Goal: Communication & Community: Answer question/provide support

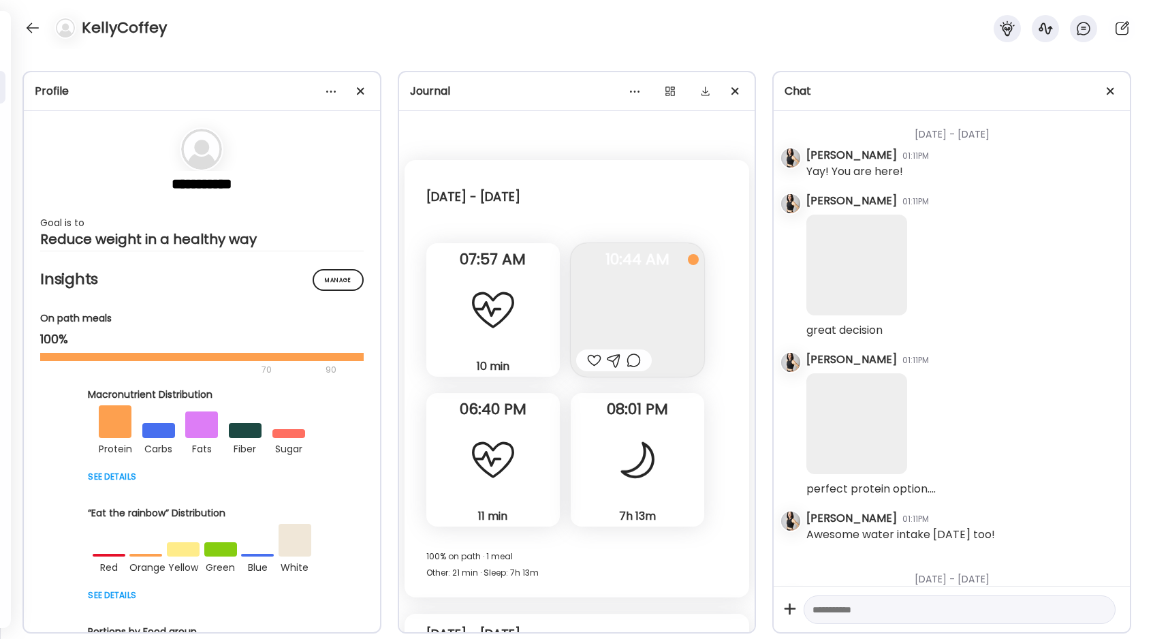
scroll to position [39552, 0]
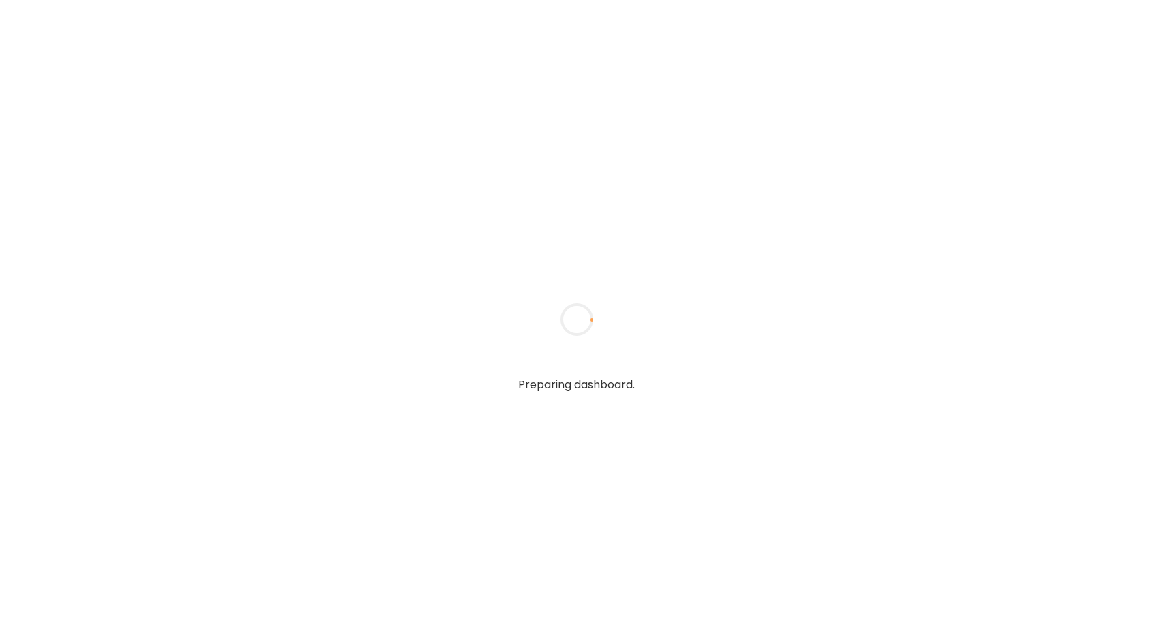
type textarea "**********"
type input "**********"
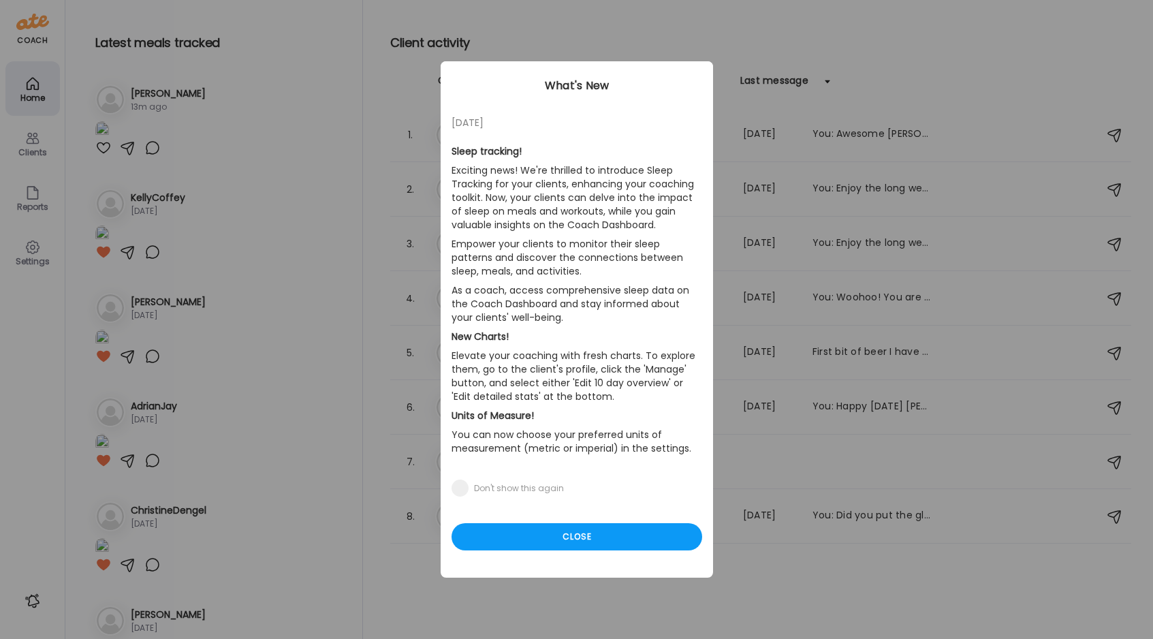
click at [26, 151] on div "Ate Coach Dashboard Wahoo! It’s official Take a moment to set up your Coach Pro…" at bounding box center [576, 319] width 1153 height 639
click at [548, 533] on div "Close" at bounding box center [577, 536] width 251 height 27
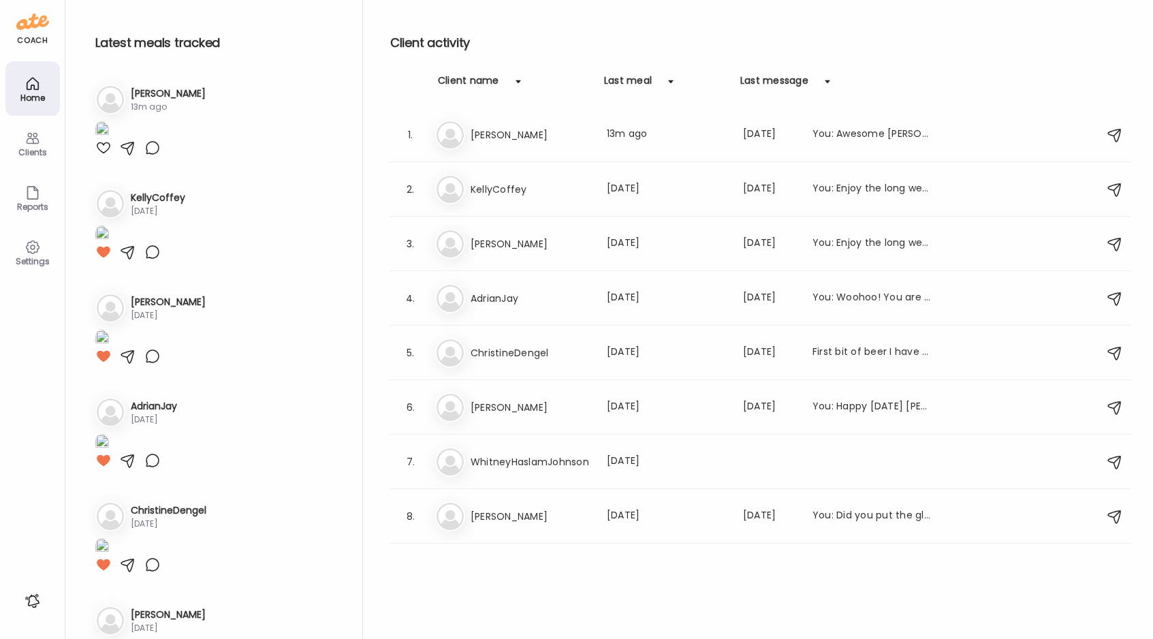
click at [30, 138] on icon at bounding box center [33, 138] width 16 height 16
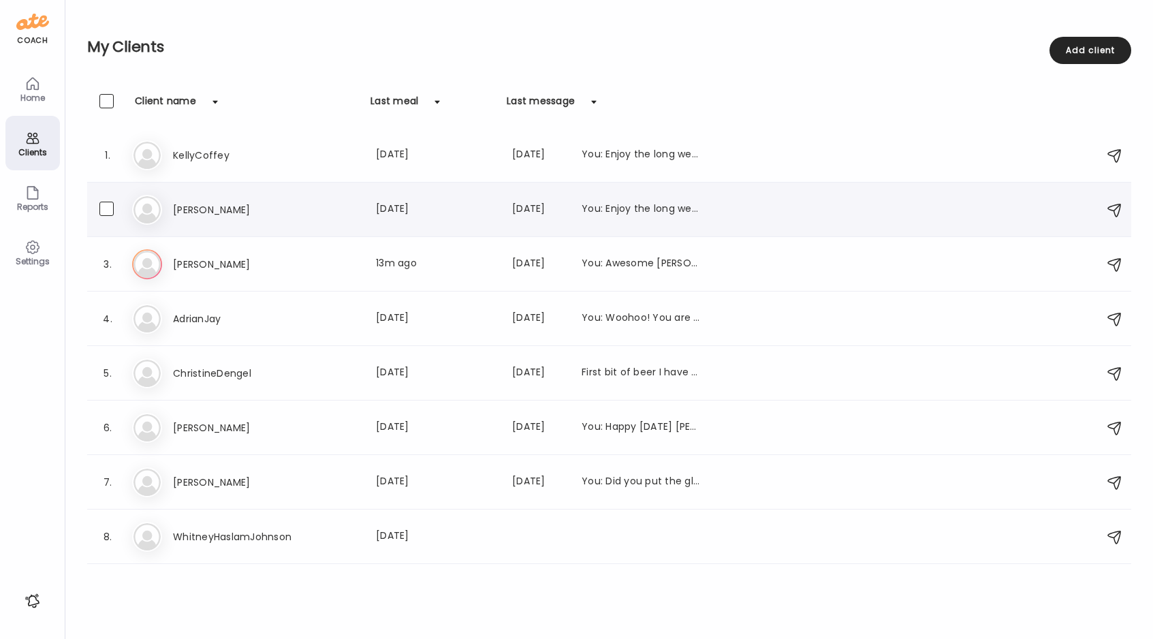
click at [181, 212] on h3 "[PERSON_NAME]" at bounding box center [233, 210] width 120 height 16
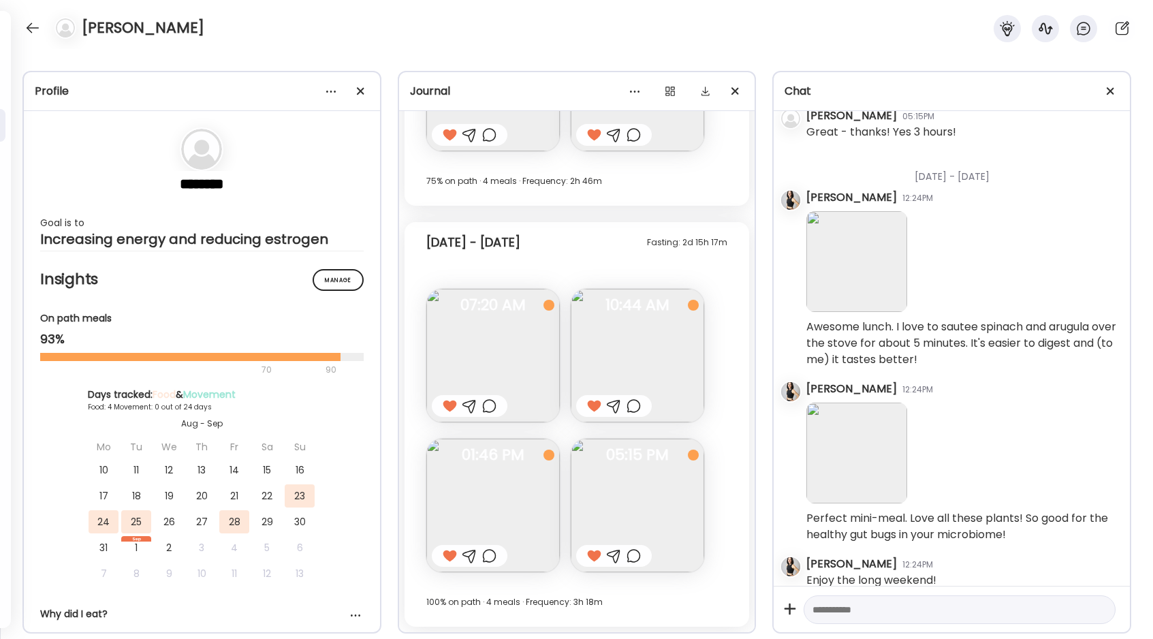
scroll to position [1431, 0]
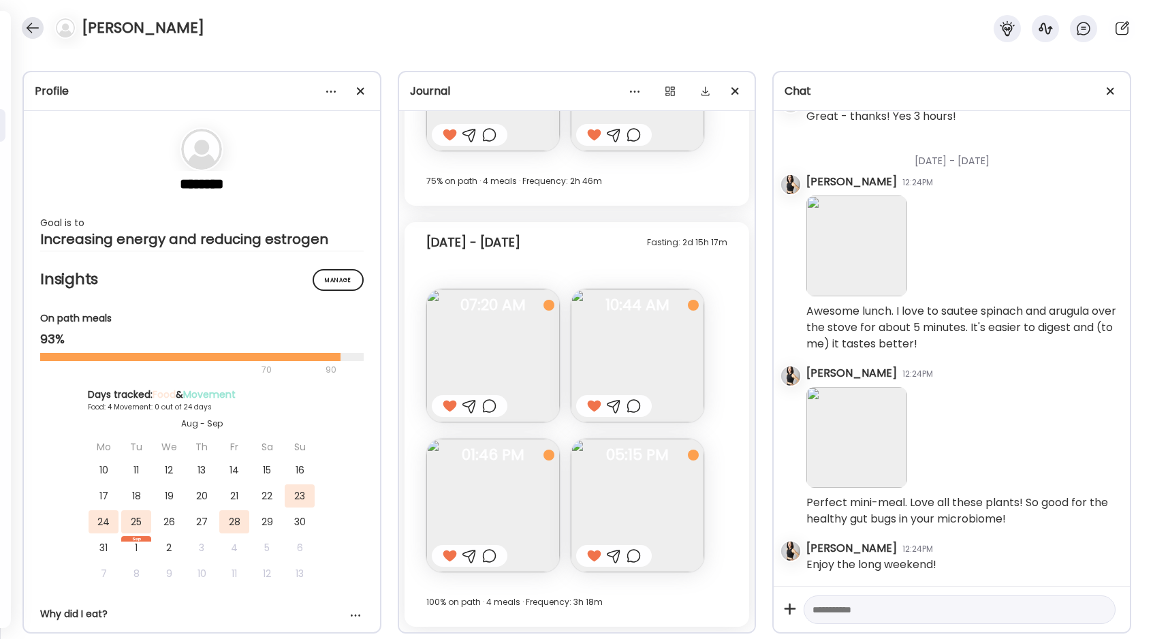
click at [37, 26] on div at bounding box center [33, 28] width 22 height 22
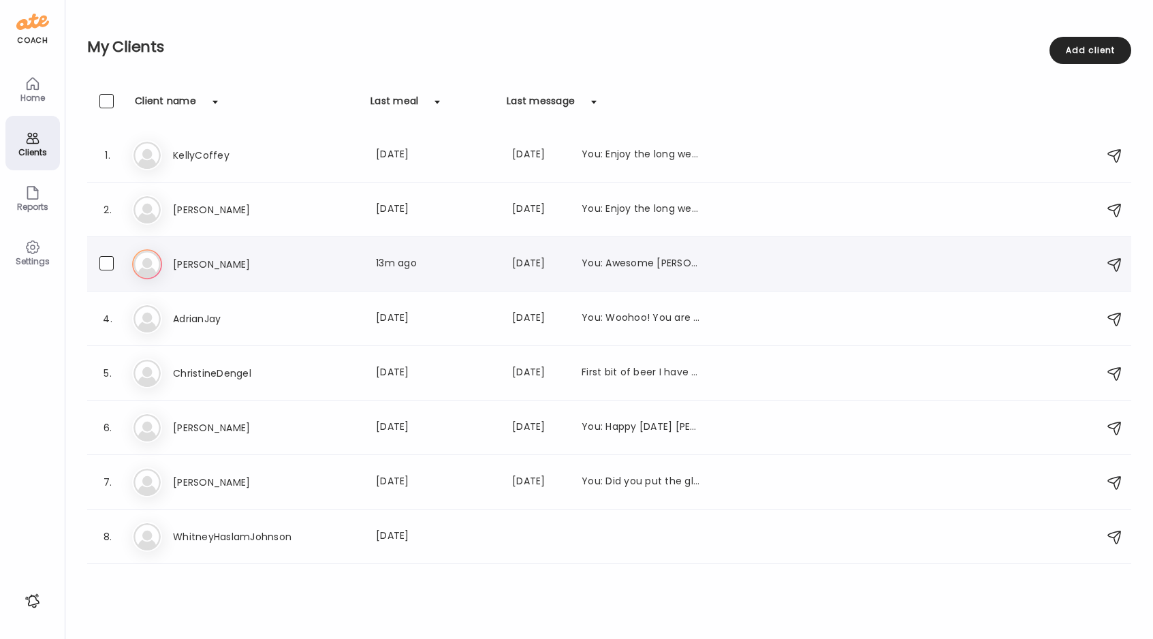
click at [181, 257] on h3 "[PERSON_NAME]" at bounding box center [233, 264] width 120 height 16
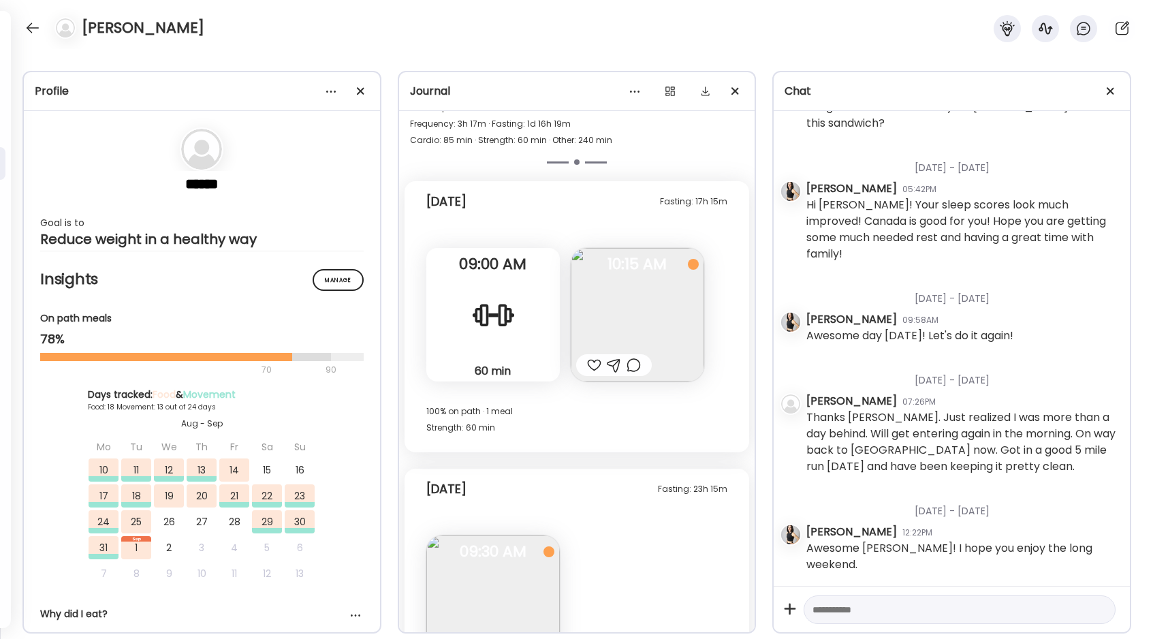
scroll to position [14485, 0]
click at [635, 308] on img at bounding box center [637, 311] width 133 height 133
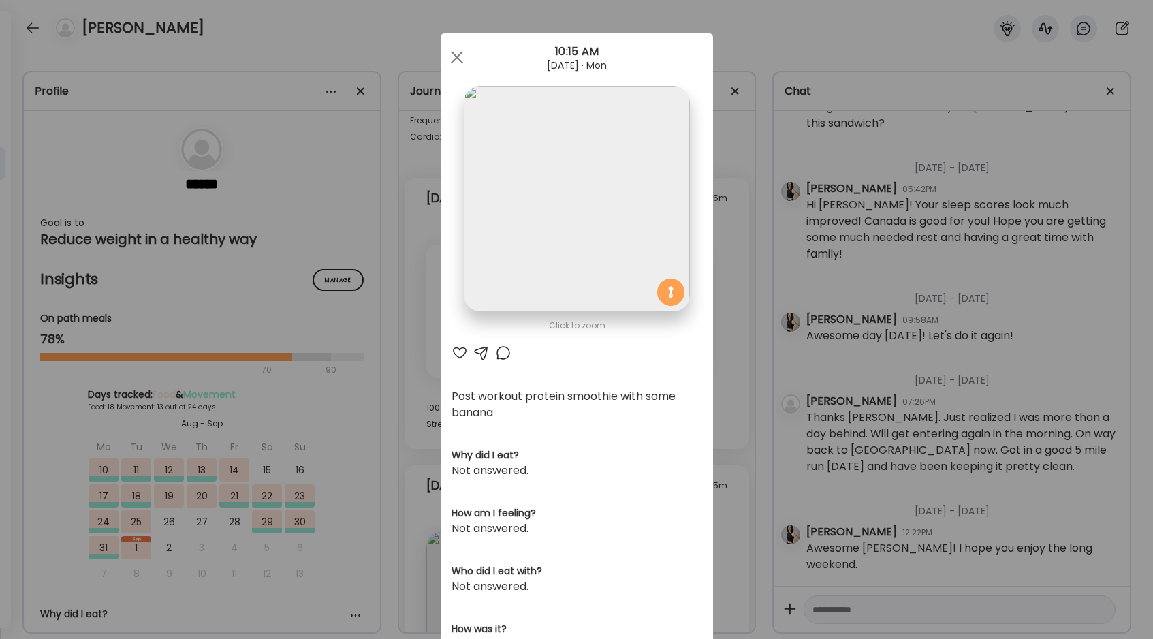
click at [462, 352] on div at bounding box center [460, 353] width 16 height 16
click at [456, 59] on div at bounding box center [456, 57] width 27 height 27
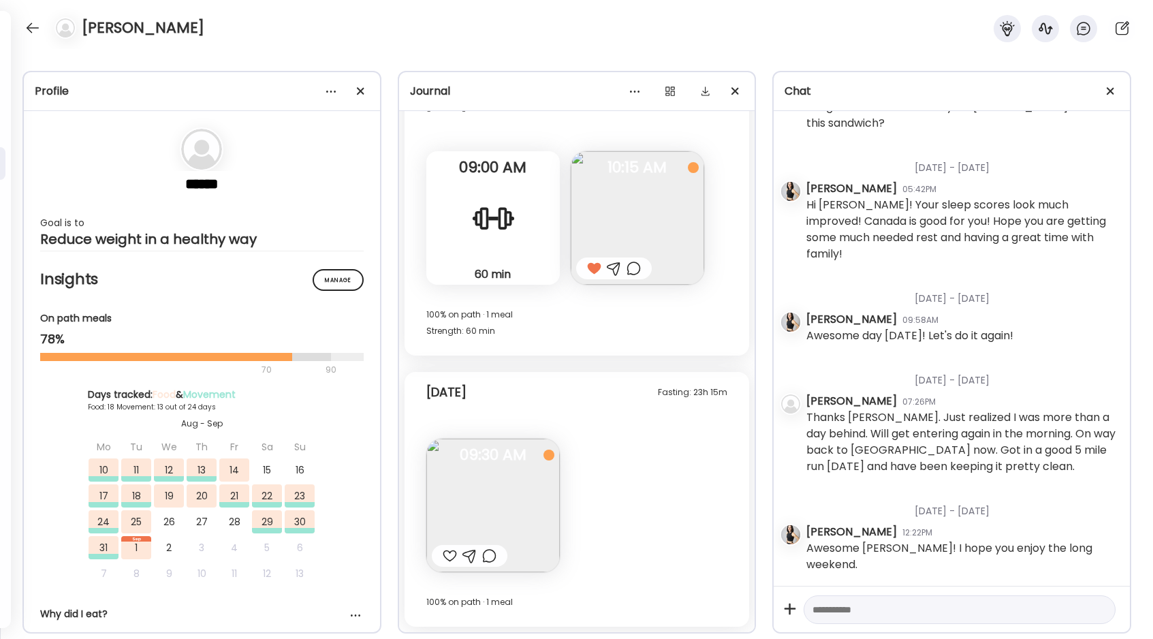
scroll to position [14579, 0]
click at [836, 606] on textarea at bounding box center [948, 609] width 270 height 16
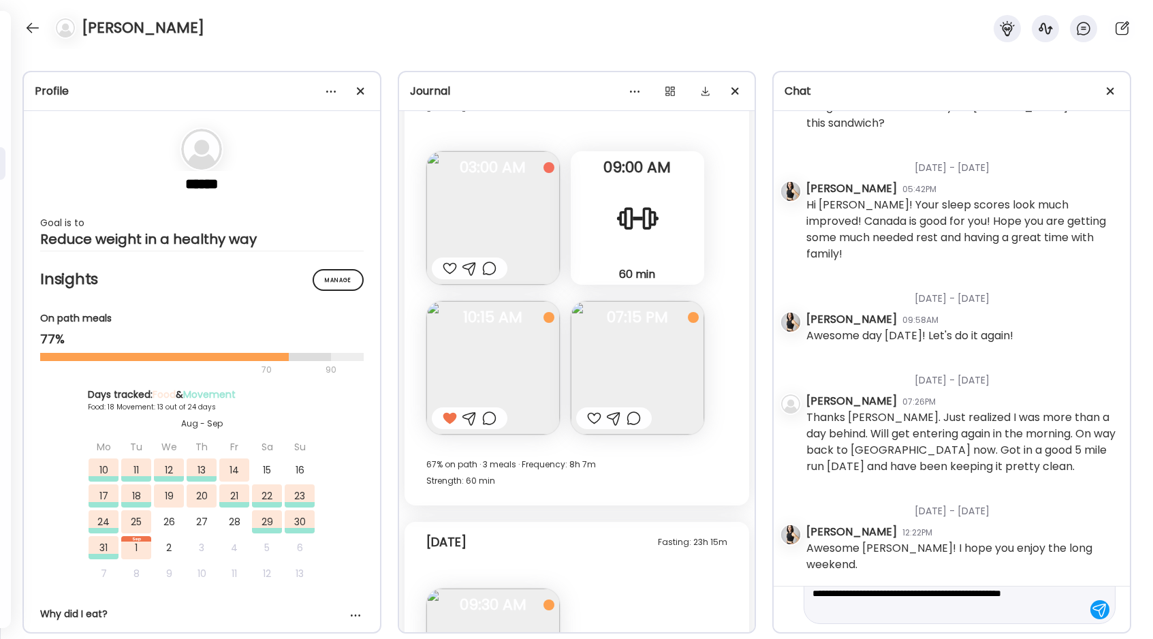
scroll to position [32, 0]
type textarea "**********"
click at [1095, 608] on div at bounding box center [1099, 609] width 19 height 19
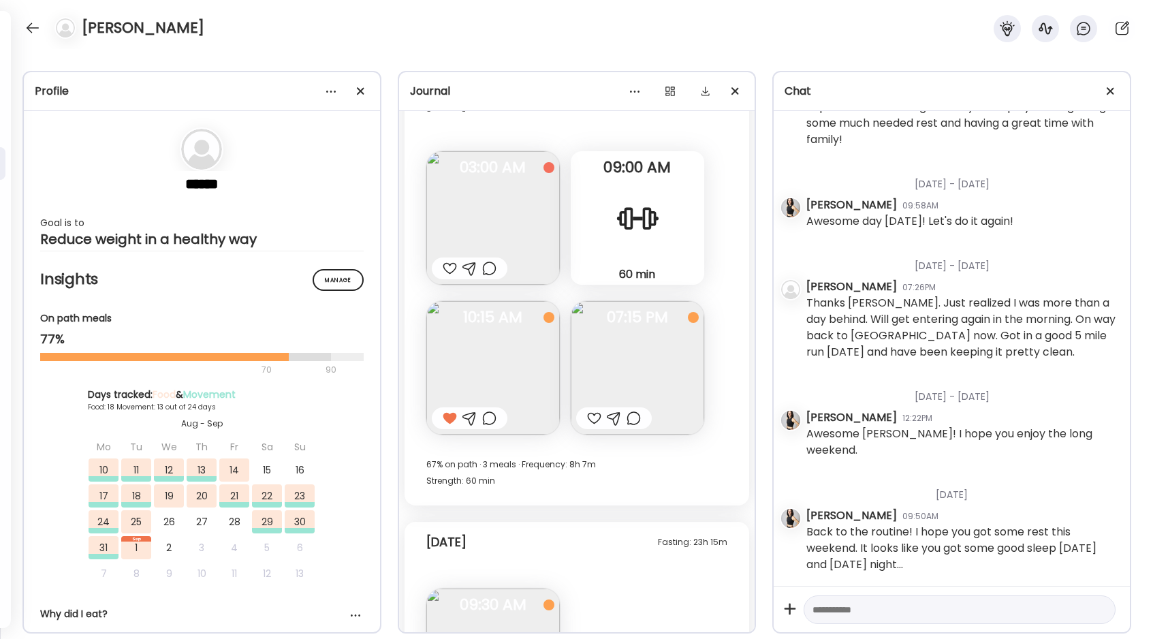
scroll to position [19187, 0]
click at [985, 603] on textarea at bounding box center [948, 609] width 270 height 16
type textarea "**********"
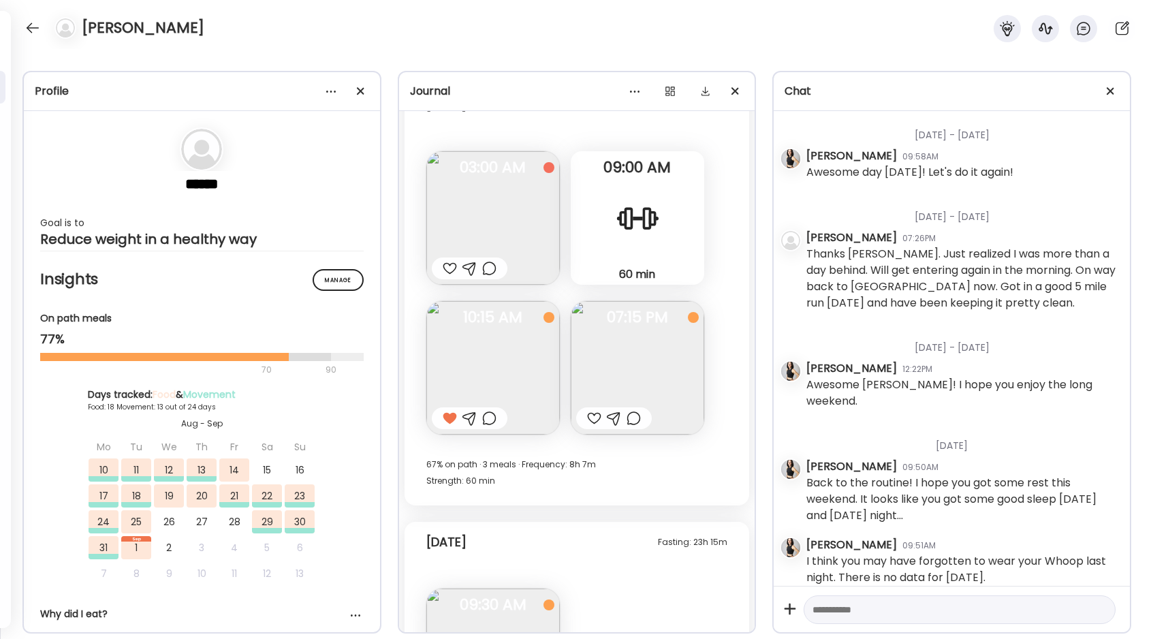
scroll to position [19249, 0]
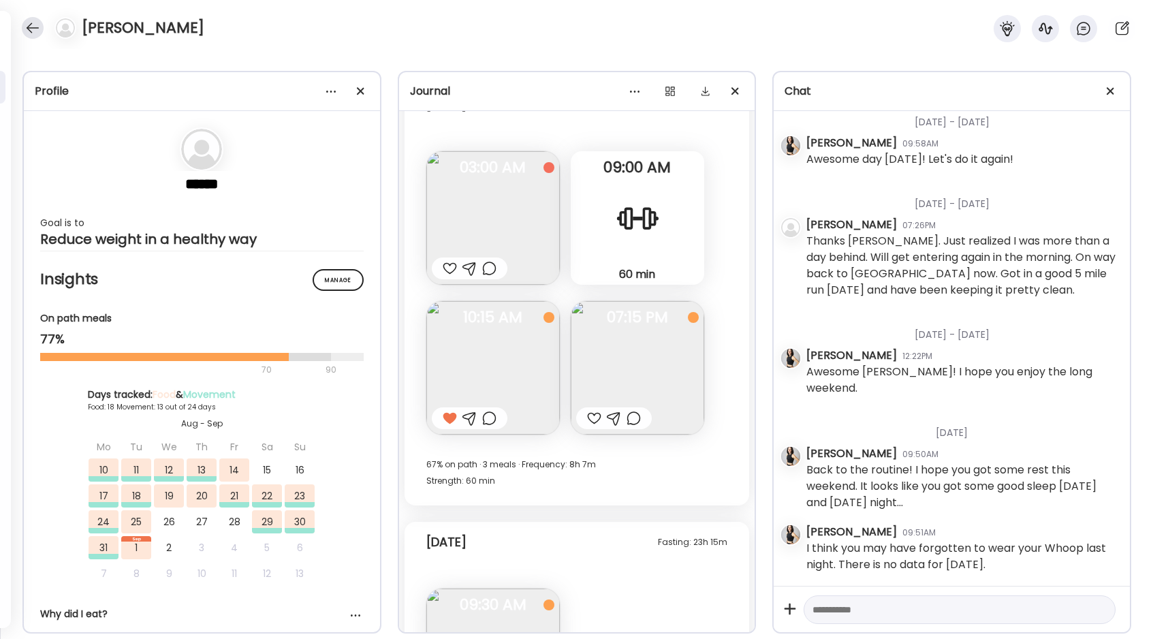
click at [29, 25] on div at bounding box center [33, 28] width 22 height 22
